Goal: Find specific page/section

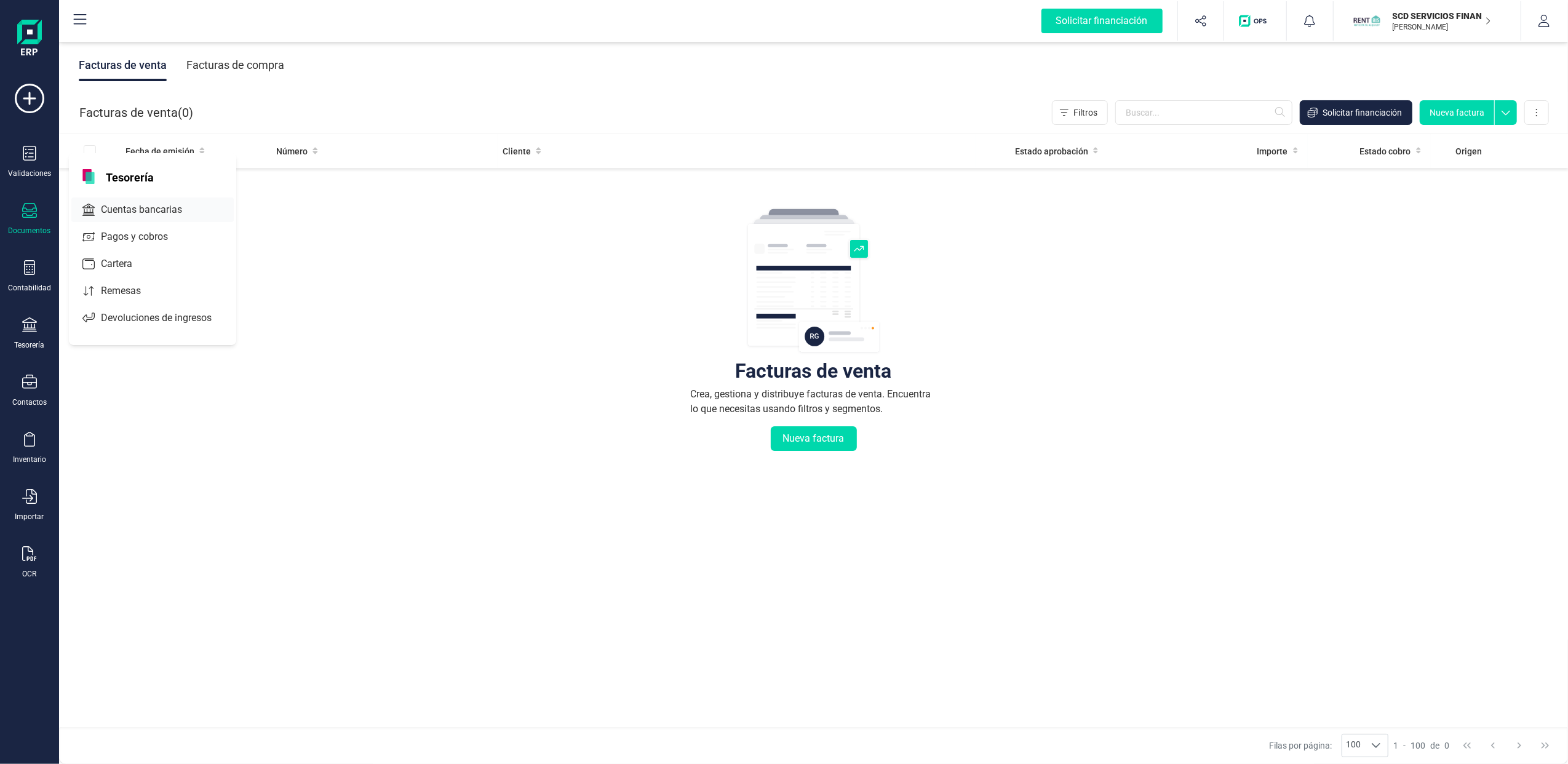
click at [158, 211] on span "Cuentas bancarias" at bounding box center [150, 209] width 108 height 15
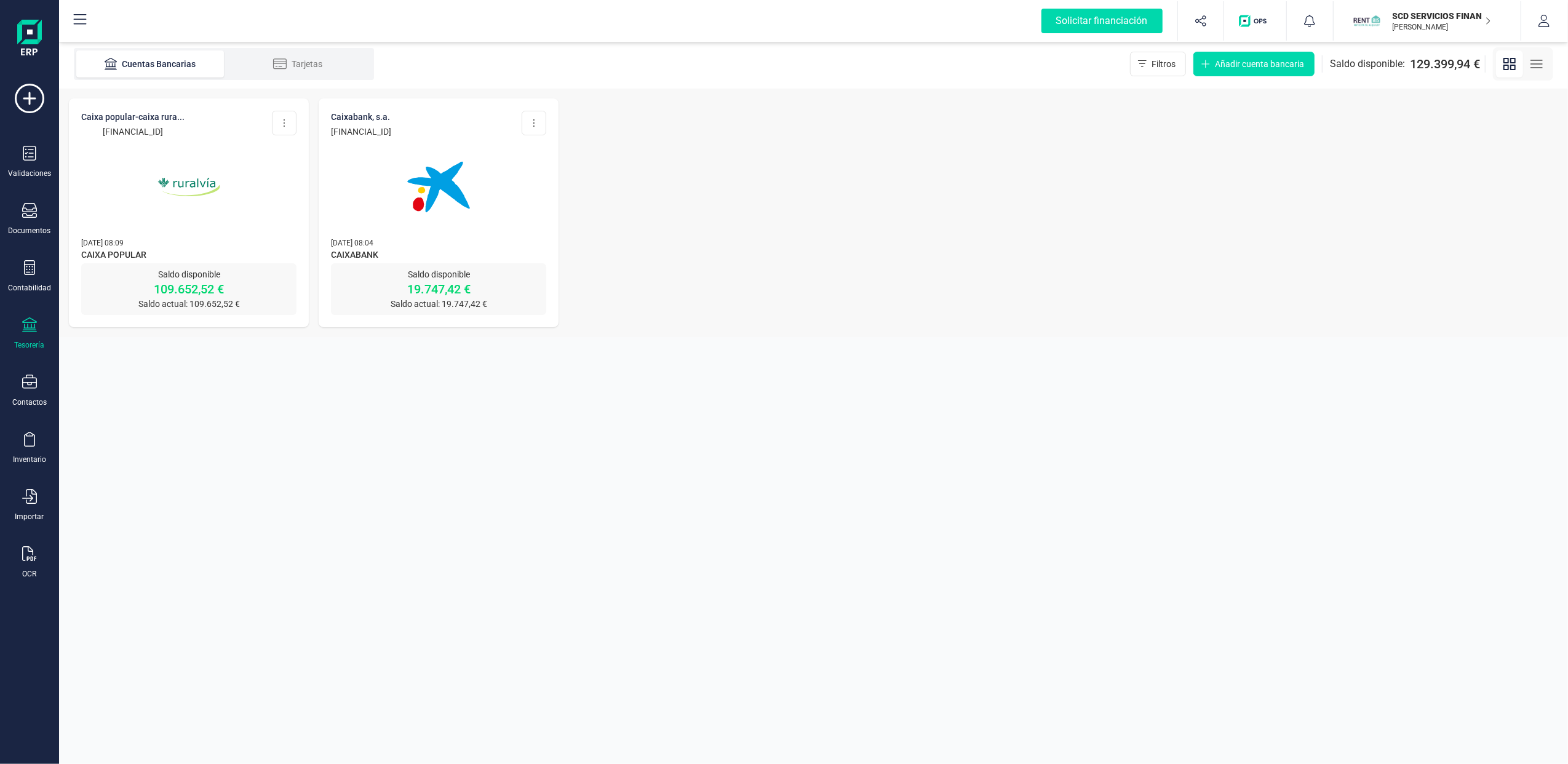
click at [215, 196] on img at bounding box center [189, 187] width 104 height 104
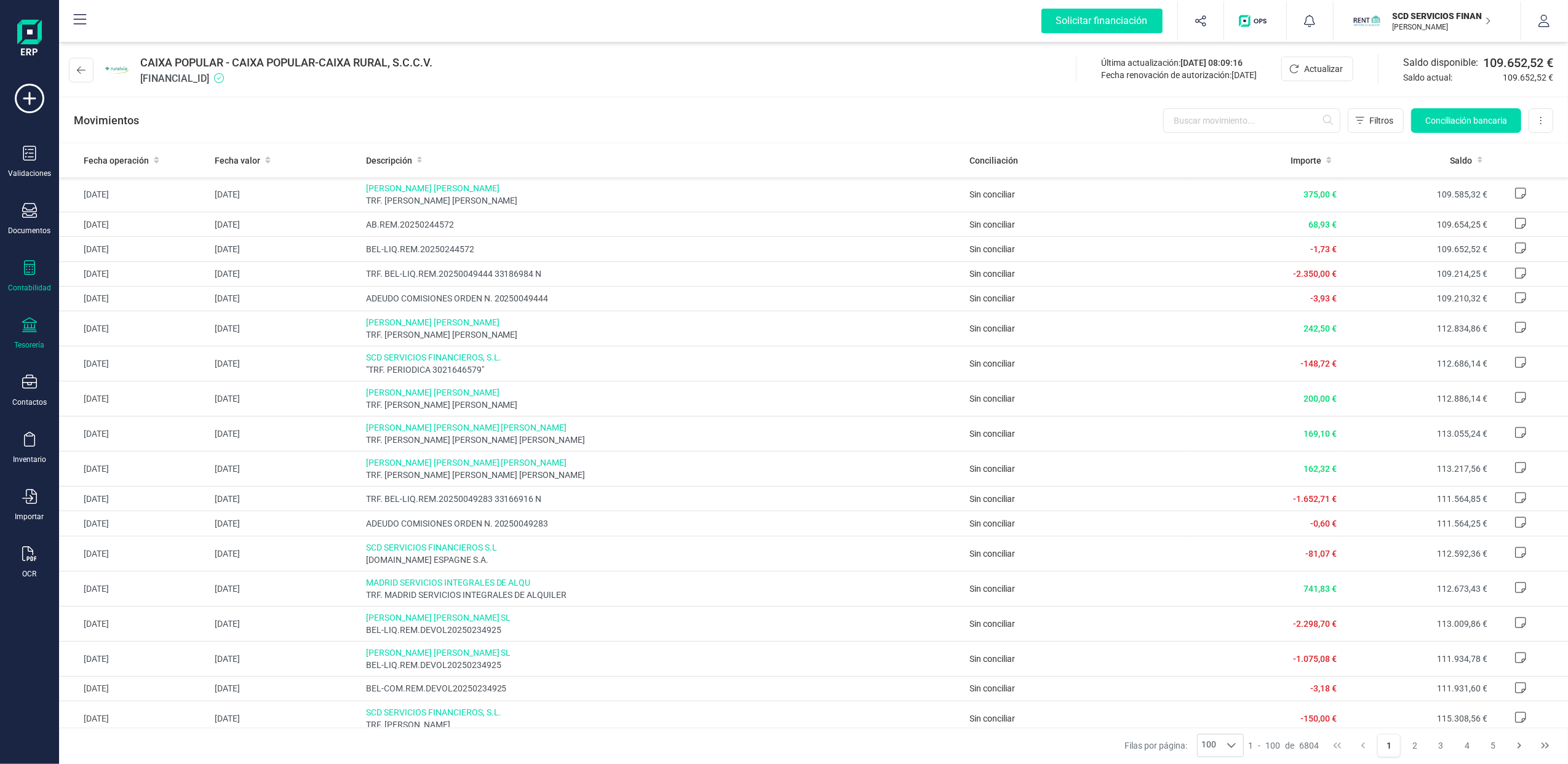
click at [33, 280] on div "Contabilidad" at bounding box center [30, 277] width 49 height 32
click at [30, 335] on div "Tesorería" at bounding box center [30, 334] width 49 height 32
click at [163, 203] on span "Cuentas bancarias" at bounding box center [148, 209] width 108 height 15
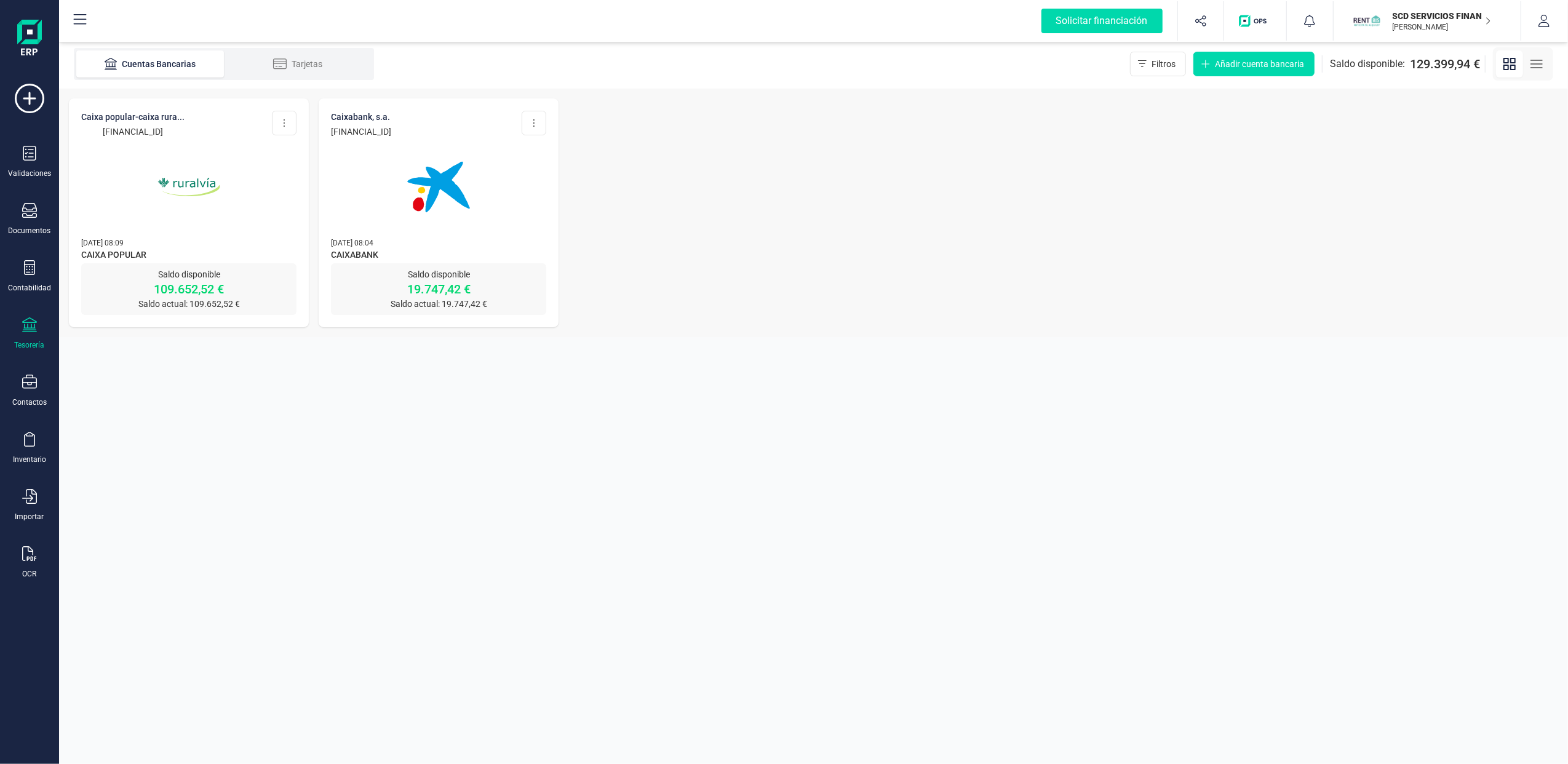
click at [375, 180] on div at bounding box center [439, 180] width 215 height 84
